Goal: Information Seeking & Learning: Check status

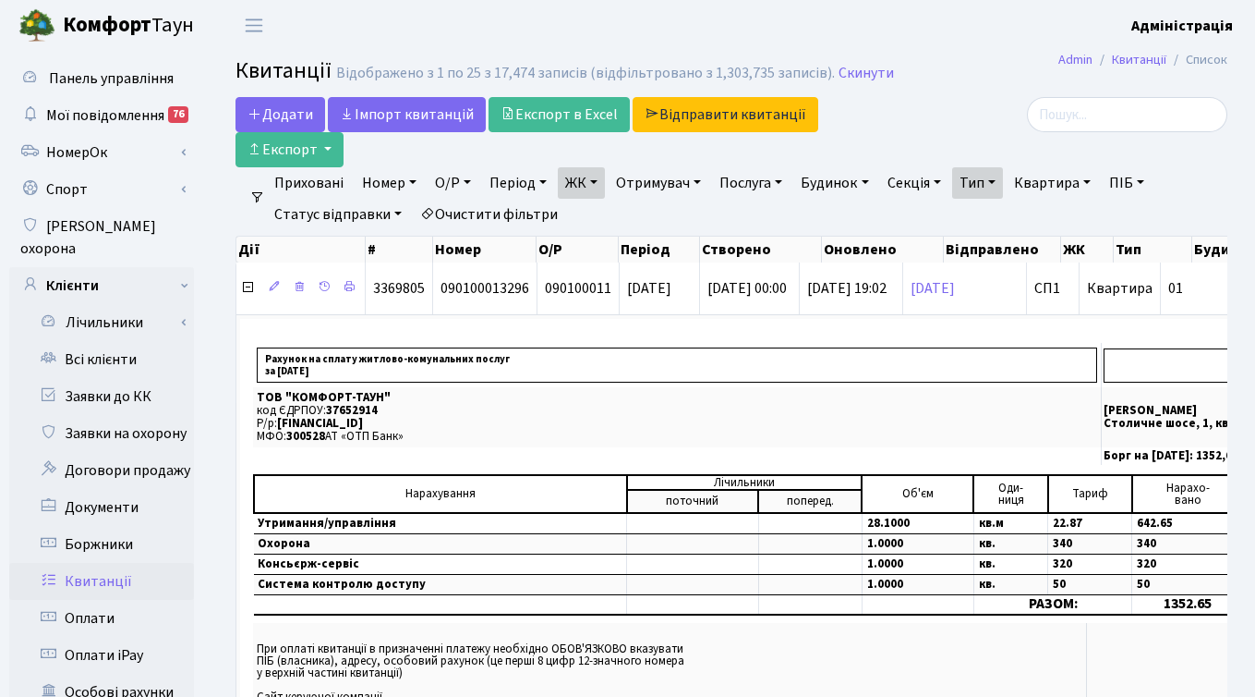
select select "25"
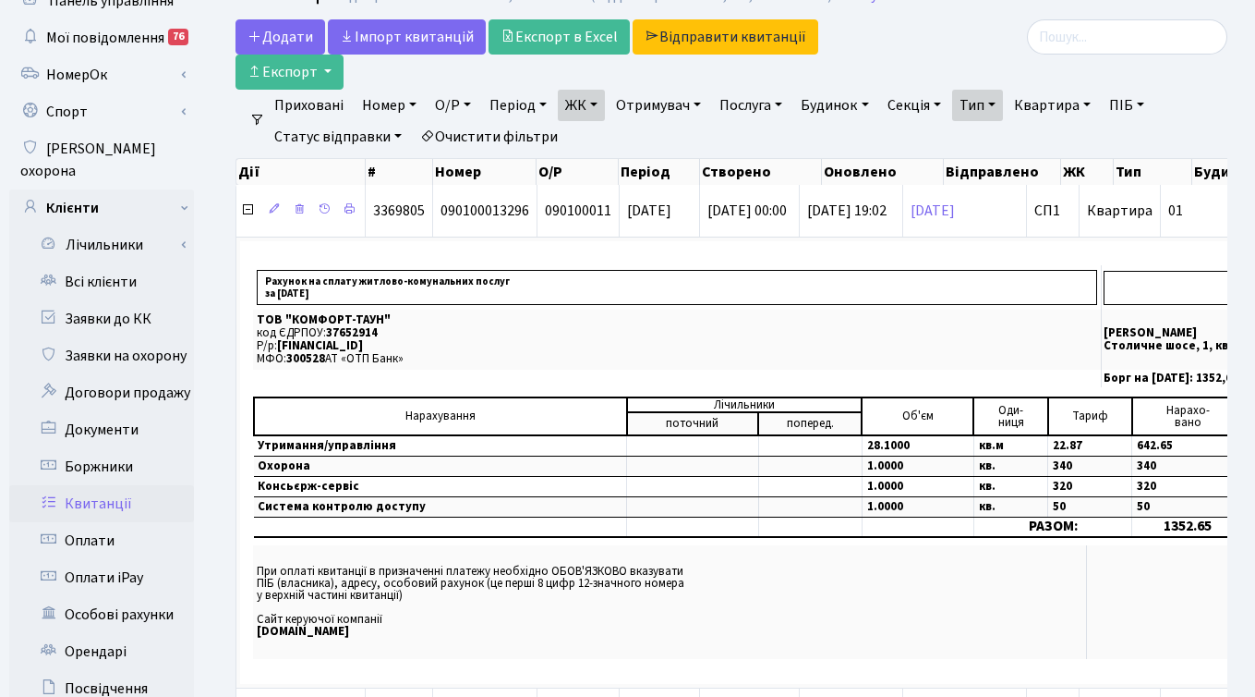
click at [483, 136] on link "Очистити фільтри" at bounding box center [489, 136] width 152 height 31
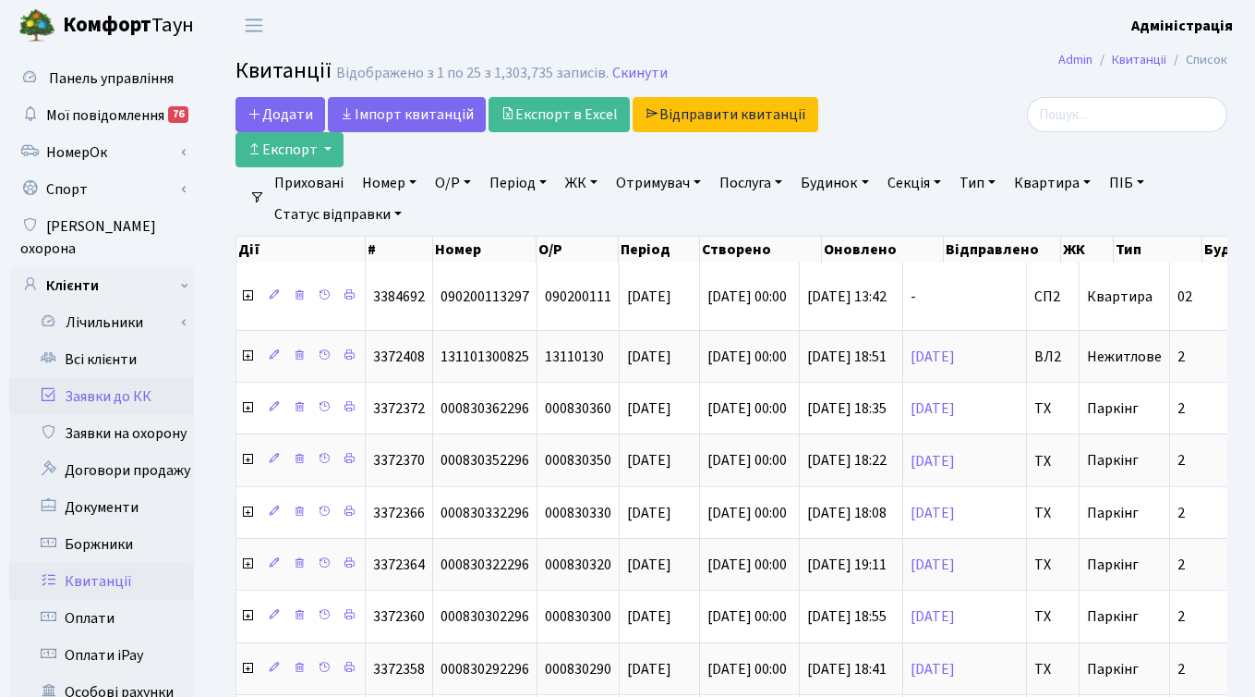
click at [103, 378] on link "Заявки до КК" at bounding box center [101, 396] width 185 height 37
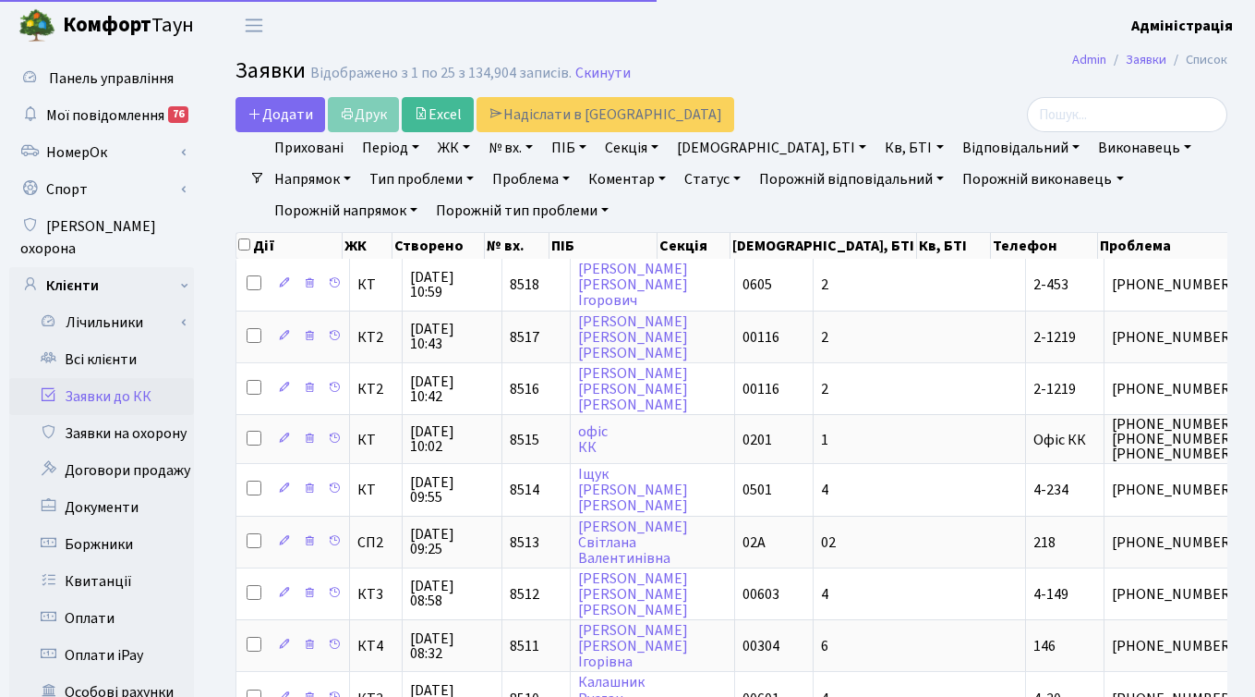
select select "25"
click at [572, 148] on link "ПІБ" at bounding box center [569, 147] width 50 height 31
type input "хохотова"
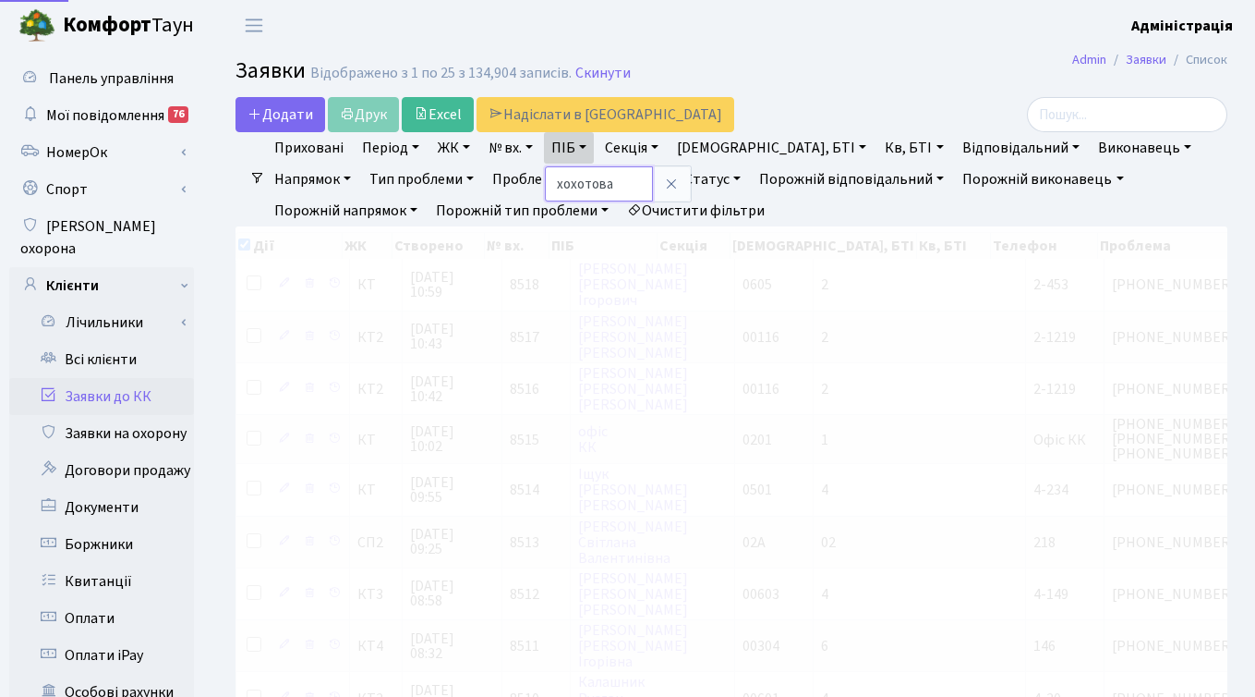
checkbox input "true"
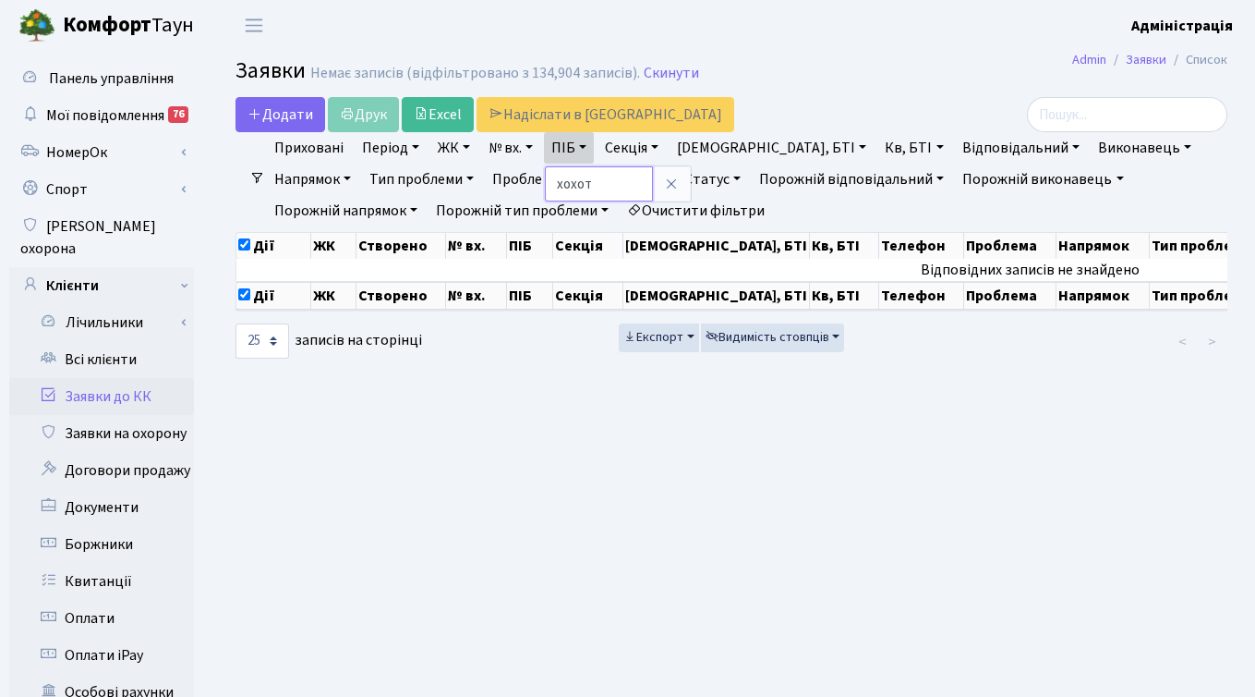
type input "хохот"
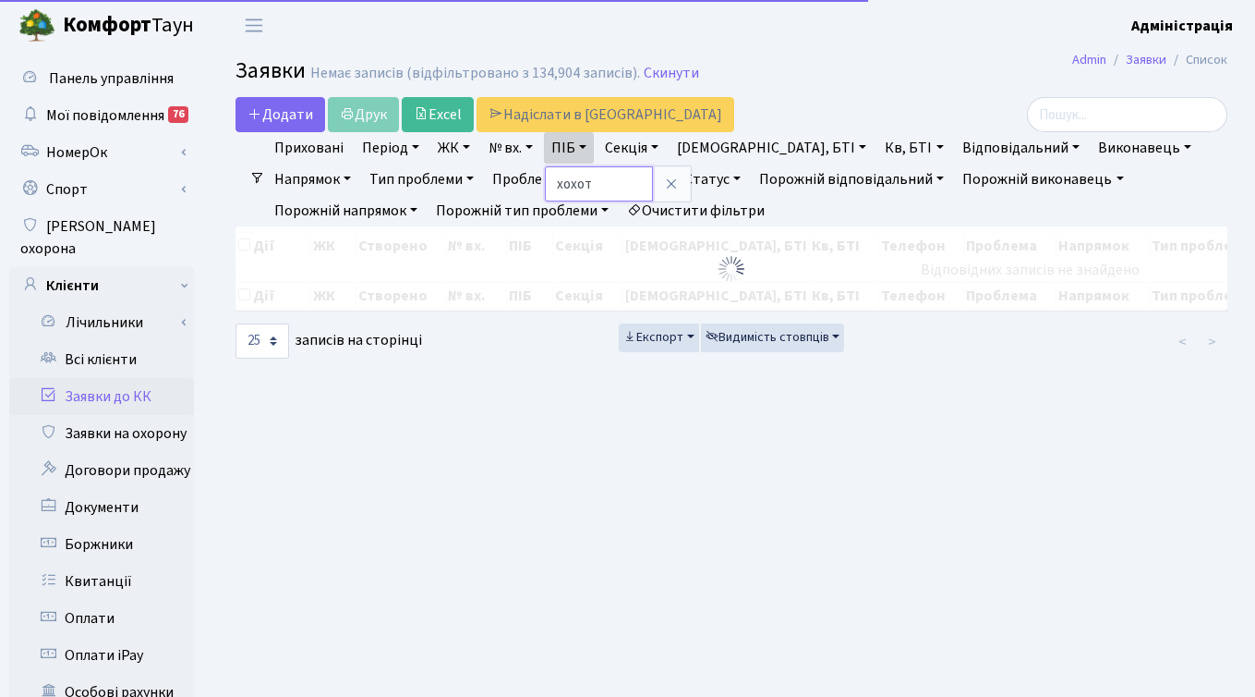
checkbox input "false"
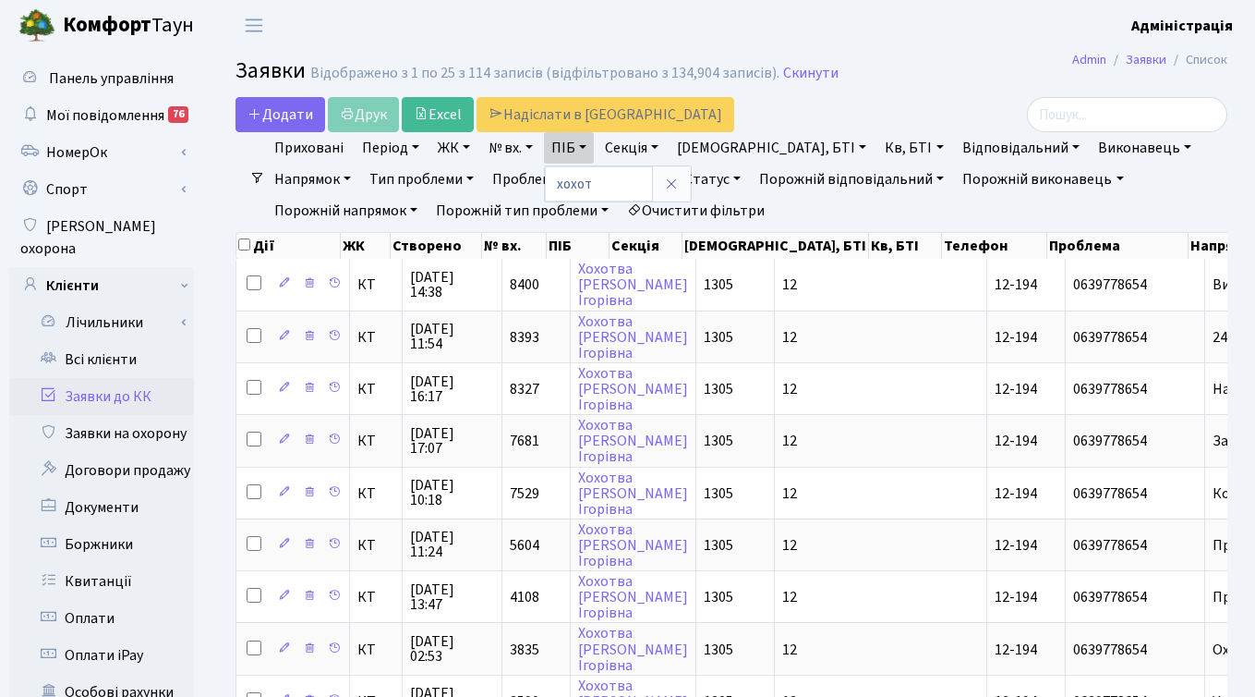
click at [969, 49] on header "Комфорт Таун Адміністрація Мій обліковий запис Вийти" at bounding box center [627, 25] width 1255 height 51
